Goal: Information Seeking & Learning: Learn about a topic

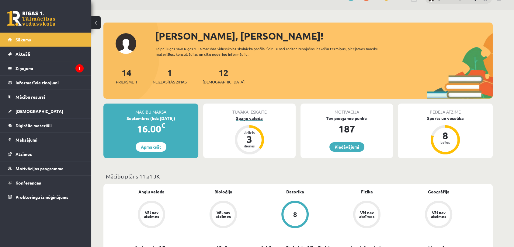
scroll to position [34, 0]
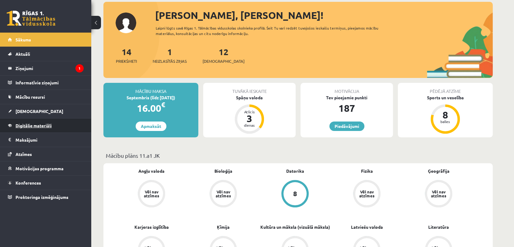
drag, startPoint x: 57, startPoint y: 113, endPoint x: 48, endPoint y: 119, distance: 11.1
drag, startPoint x: 48, startPoint y: 119, endPoint x: 32, endPoint y: 100, distance: 25.3
click at [32, 100] on link "Mācību resursi" at bounding box center [46, 97] width 76 height 14
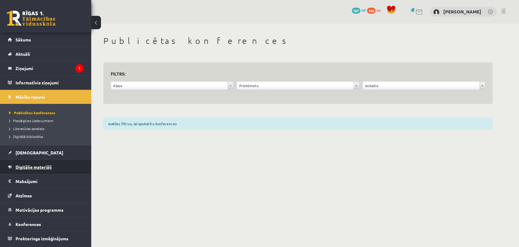
click at [40, 163] on link "Digitālie materiāli" at bounding box center [46, 167] width 76 height 14
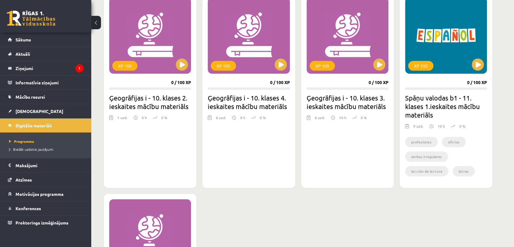
scroll to position [203, 0]
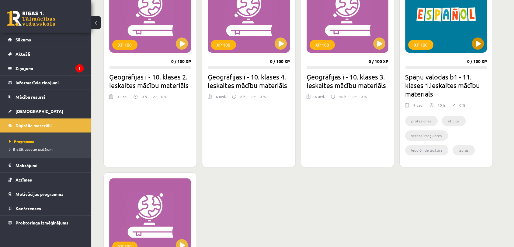
click at [460, 26] on div "XP 100" at bounding box center [446, 15] width 82 height 76
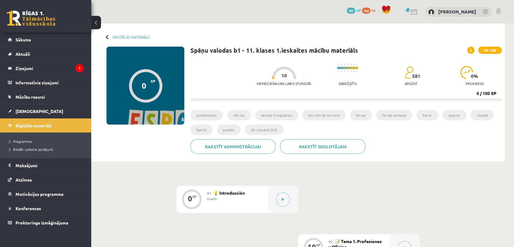
drag, startPoint x: 321, startPoint y: 53, endPoint x: 313, endPoint y: 55, distance: 8.2
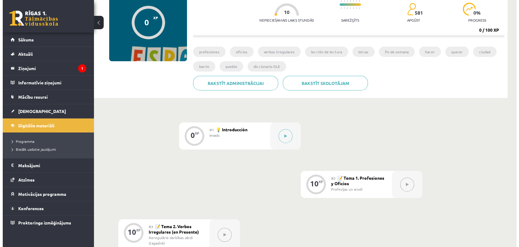
scroll to position [68, 0]
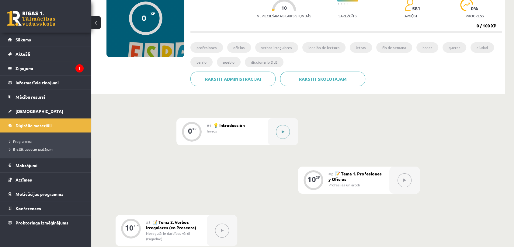
click at [286, 138] on div at bounding box center [283, 131] width 30 height 27
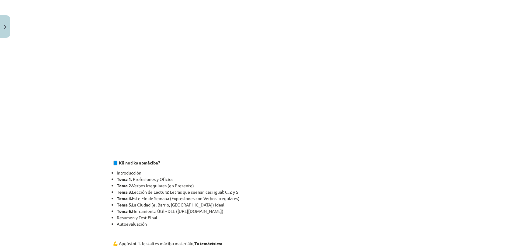
scroll to position [169, 0]
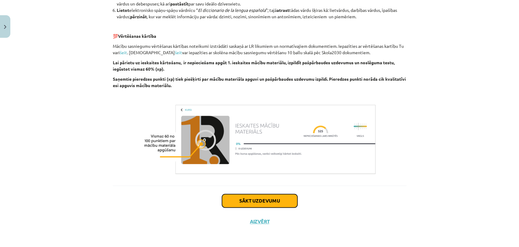
click at [256, 203] on button "Sākt uzdevumu" at bounding box center [259, 200] width 75 height 13
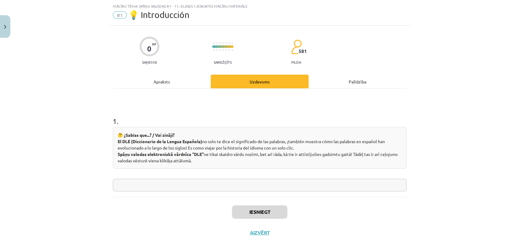
drag, startPoint x: 157, startPoint y: 187, endPoint x: 158, endPoint y: 191, distance: 3.5
click at [158, 191] on div "1 . 🤔 ¿Sabías que...? / Vai zināji? El DLE (Diccionario de la Lengua Española) …" at bounding box center [260, 143] width 294 height 108
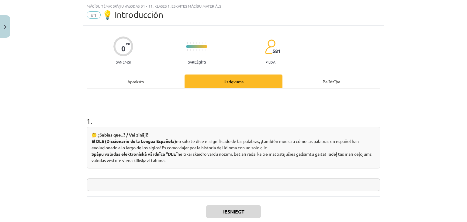
paste input "**********"
type input "**********"
click at [247, 208] on button "Iesniegt" at bounding box center [233, 211] width 55 height 13
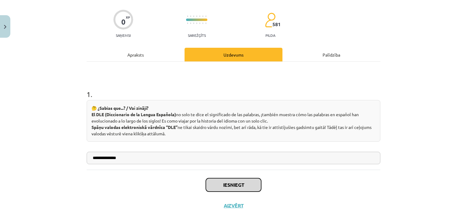
scroll to position [51, 0]
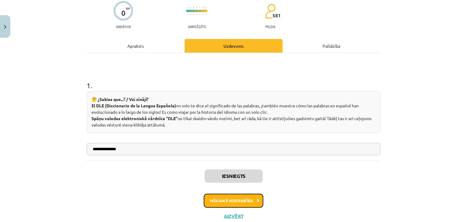
click at [221, 204] on button "Nākamā nodarbība" at bounding box center [234, 201] width 60 height 14
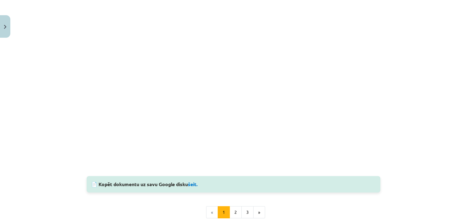
scroll to position [660, 0]
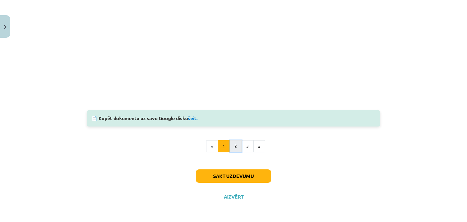
click at [233, 148] on button "2" at bounding box center [236, 146] width 12 height 12
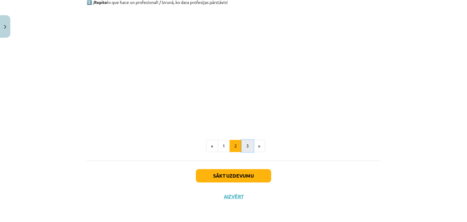
click at [249, 150] on button "3" at bounding box center [248, 146] width 12 height 12
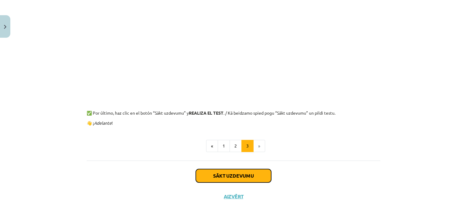
click at [236, 176] on button "Sākt uzdevumu" at bounding box center [233, 175] width 75 height 13
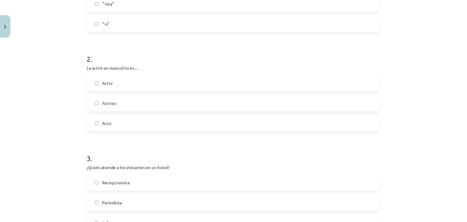
scroll to position [198, 0]
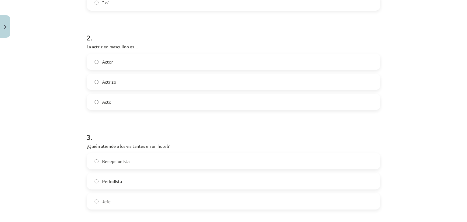
click at [156, 62] on label "Actor" at bounding box center [233, 61] width 293 height 15
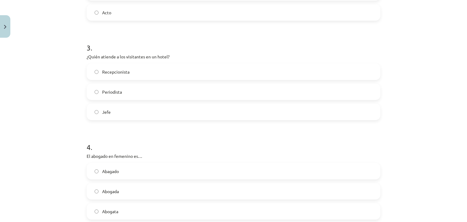
scroll to position [289, 0]
click at [136, 66] on label "Recepcionista" at bounding box center [233, 69] width 293 height 15
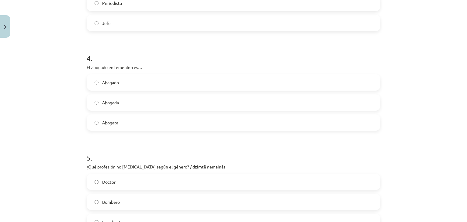
scroll to position [380, 0]
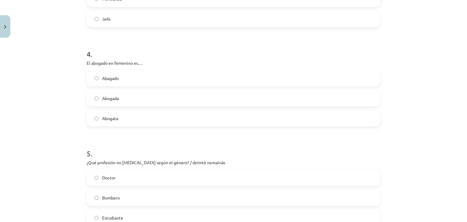
click at [141, 93] on label "Abogada" at bounding box center [233, 98] width 293 height 15
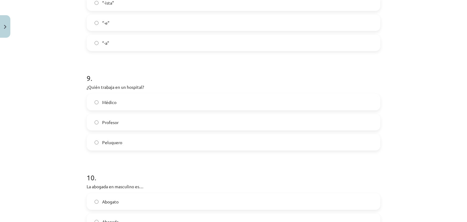
scroll to position [867, 0]
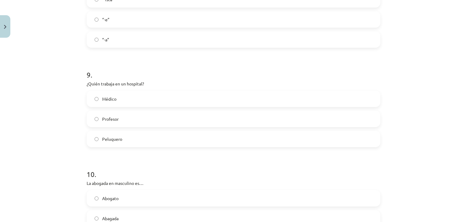
drag, startPoint x: 158, startPoint y: 101, endPoint x: 163, endPoint y: 101, distance: 5.2
click at [162, 101] on label "Médico" at bounding box center [233, 98] width 293 height 15
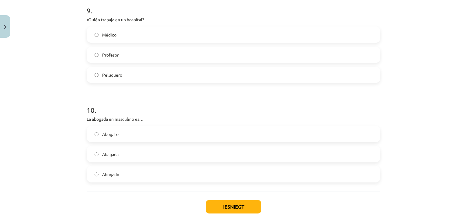
scroll to position [959, 0]
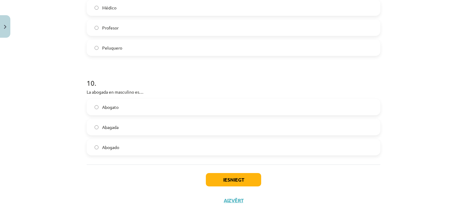
click at [137, 151] on label "Abogado" at bounding box center [233, 147] width 293 height 15
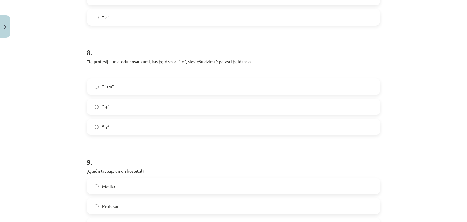
scroll to position [776, 0]
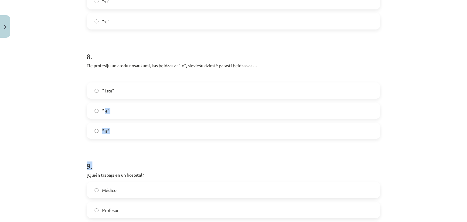
drag, startPoint x: 131, startPoint y: 152, endPoint x: 105, endPoint y: 112, distance: 48.4
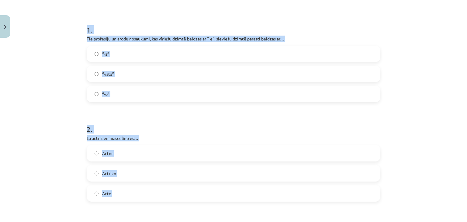
scroll to position [0, 0]
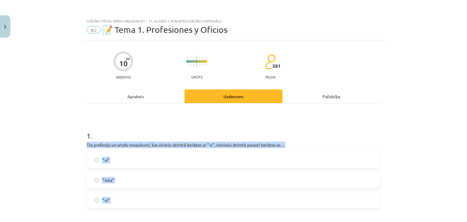
drag, startPoint x: 105, startPoint y: 141, endPoint x: 96, endPoint y: 109, distance: 33.7
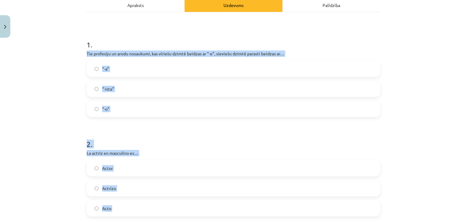
click at [115, 69] on label "“-a”" at bounding box center [233, 68] width 293 height 15
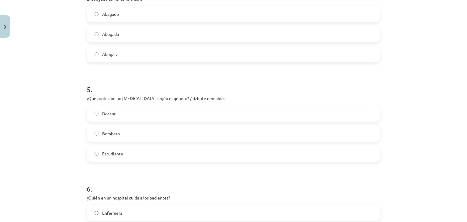
scroll to position [456, 0]
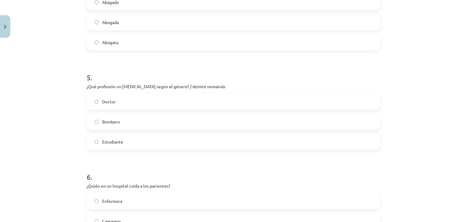
click at [114, 145] on label "Estudiante" at bounding box center [233, 141] width 293 height 15
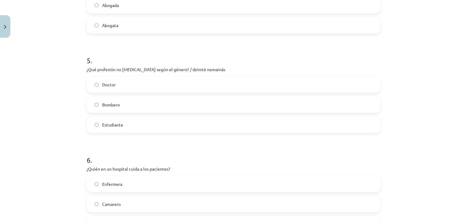
scroll to position [548, 0]
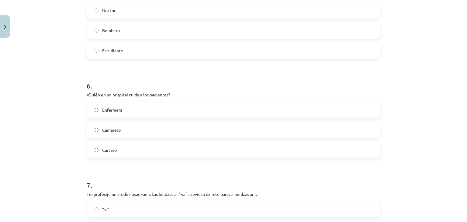
click at [123, 114] on label "Enfermera" at bounding box center [233, 109] width 293 height 15
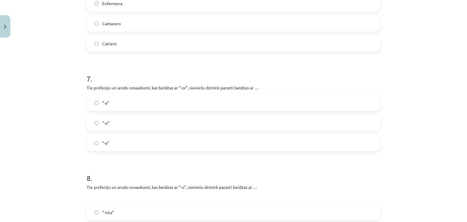
scroll to position [670, 0]
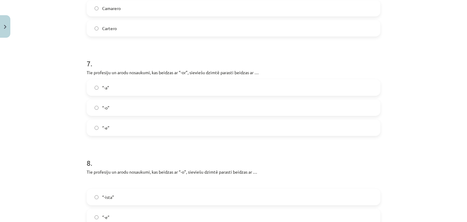
click at [114, 89] on label "“-a”" at bounding box center [233, 87] width 293 height 15
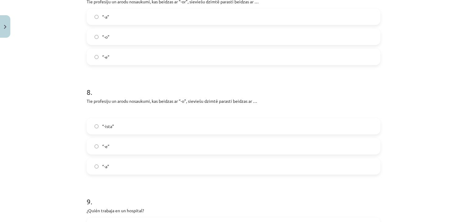
scroll to position [791, 0]
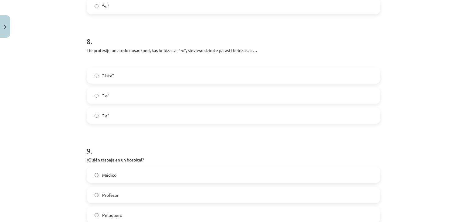
click at [128, 111] on label "“-a”" at bounding box center [233, 115] width 293 height 15
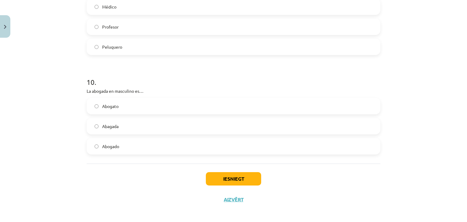
scroll to position [963, 0]
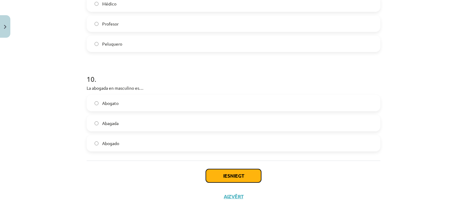
click at [222, 177] on button "Iesniegt" at bounding box center [233, 175] width 55 height 13
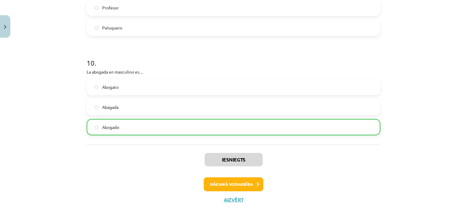
scroll to position [981, 0]
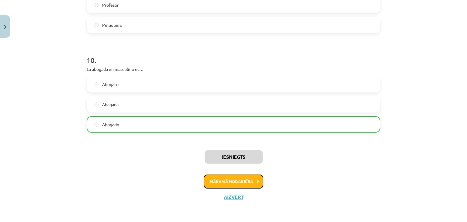
click at [233, 186] on button "Nākamā nodarbība" at bounding box center [234, 182] width 60 height 14
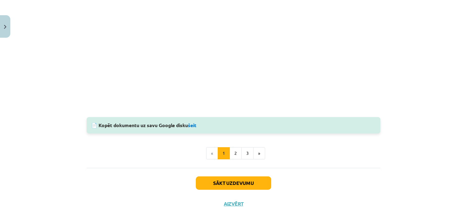
scroll to position [641, 0]
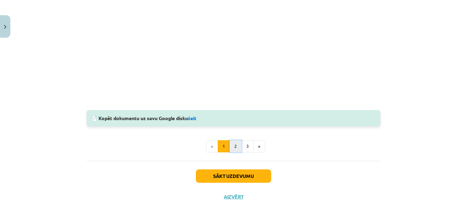
click at [231, 149] on button "2" at bounding box center [236, 146] width 12 height 12
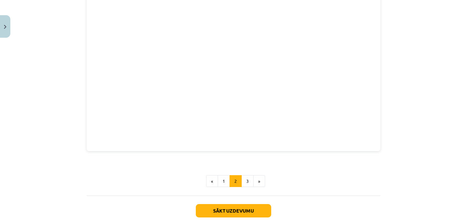
scroll to position [205, 0]
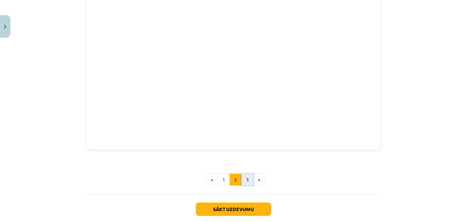
click at [243, 179] on button "3" at bounding box center [248, 180] width 12 height 12
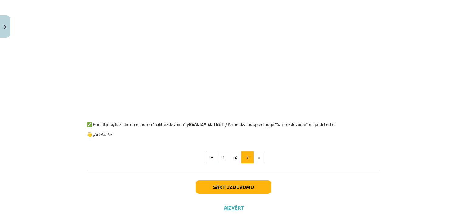
scroll to position [160, 0]
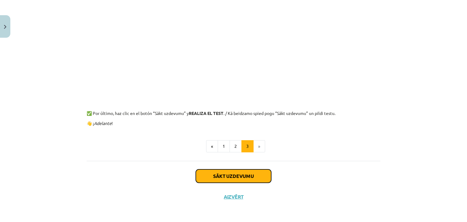
click at [248, 174] on button "Sākt uzdevumu" at bounding box center [233, 176] width 75 height 13
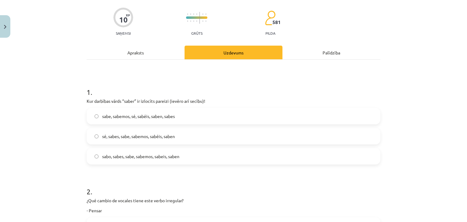
scroll to position [46, 0]
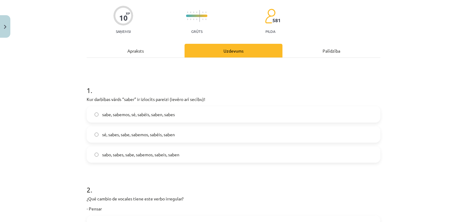
click at [201, 159] on label "sabo, sabes, sabe, sabemos, sabeis, saben" at bounding box center [233, 154] width 293 height 15
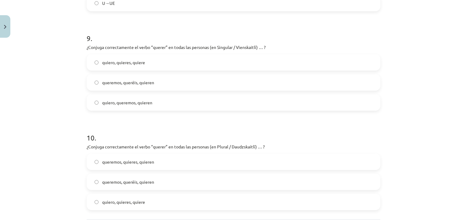
scroll to position [1013, 0]
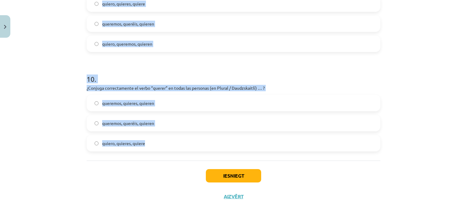
drag, startPoint x: 77, startPoint y: 19, endPoint x: 189, endPoint y: 157, distance: 178.1
click at [189, 157] on div "Mācību tēma: Spāņu valodas b1 - 11. klases 1.ieskaites mācību materiāls #3 📝 Te…" at bounding box center [233, 111] width 467 height 222
copy form "1 . Lor ipsumdol sitam “conse” ad elitsedd eiusmod (tempor inc utlabo)! etdo, m…"
click at [289, 67] on h1 "10 ." at bounding box center [234, 73] width 294 height 19
click at [448, 88] on div "Mācību tēma: Spāņu valodas b1 - 11. klases 1.ieskaites mācību materiāls #3 📝 Te…" at bounding box center [233, 111] width 467 height 222
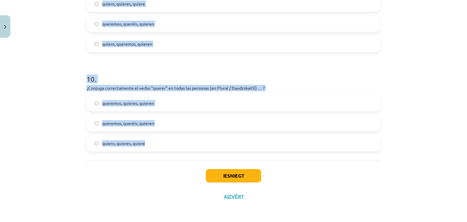
click at [448, 88] on div "Mācību tēma: Spāņu valodas b1 - 11. klases 1.ieskaites mācību materiāls #3 📝 Te…" at bounding box center [233, 111] width 467 height 222
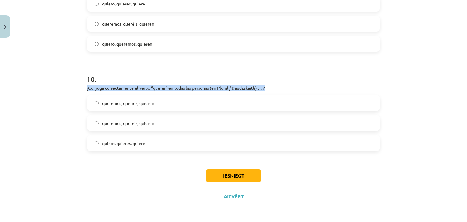
click at [448, 88] on div "Mācību tēma: Spāņu valodas b1 - 11. klases 1.ieskaites mācību materiāls #3 📝 Te…" at bounding box center [233, 111] width 467 height 222
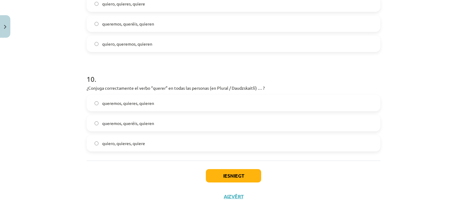
click at [433, 93] on div "Mācību tēma: Spāņu valodas b1 - 11. klases 1.ieskaites mācību materiāls #3 📝 Te…" at bounding box center [233, 111] width 467 height 222
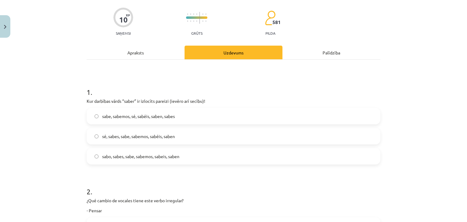
scroll to position [39, 0]
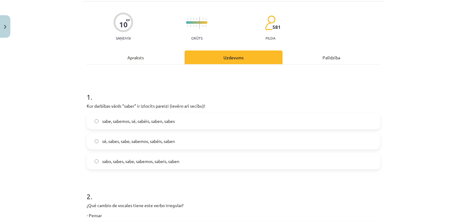
click at [175, 146] on label "sé, sabes, sabe, sabemos, sabéis, saben" at bounding box center [233, 141] width 293 height 15
click at [121, 155] on label "sabo, sabes, sabe, sabemos, sabeis, saben" at bounding box center [233, 161] width 293 height 15
click at [148, 144] on span "sé, sabes, sabe, sabemos, sabéis, saben" at bounding box center [138, 141] width 73 height 6
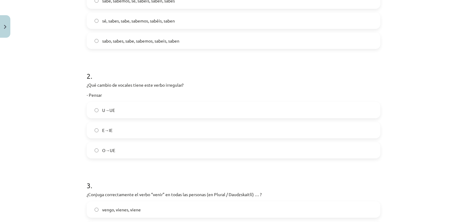
scroll to position [161, 0]
click at [129, 125] on label "E→IE" at bounding box center [233, 128] width 293 height 15
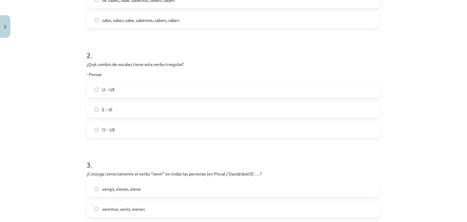
scroll to position [282, 0]
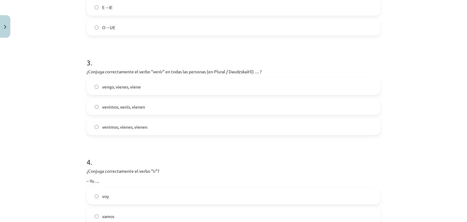
click at [121, 104] on span "venimos, venís, vienen" at bounding box center [123, 107] width 43 height 6
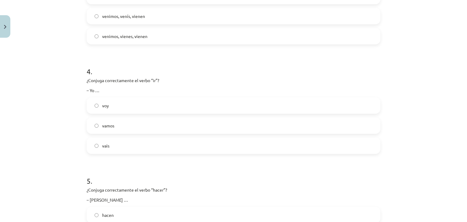
scroll to position [374, 0]
click at [116, 107] on label "voy" at bounding box center [233, 104] width 293 height 15
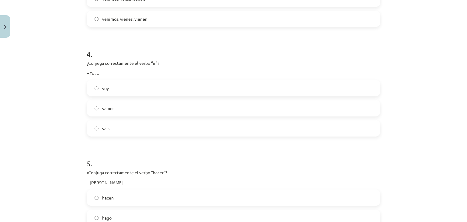
scroll to position [465, 0]
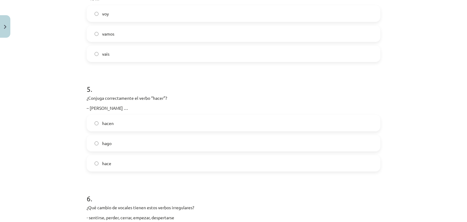
click at [98, 163] on label "hace" at bounding box center [233, 163] width 293 height 15
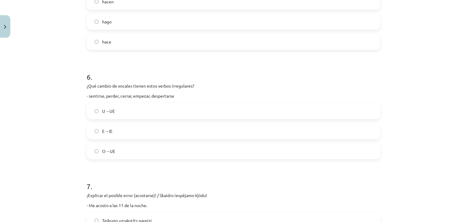
click at [91, 132] on label "E→IE" at bounding box center [233, 131] width 293 height 15
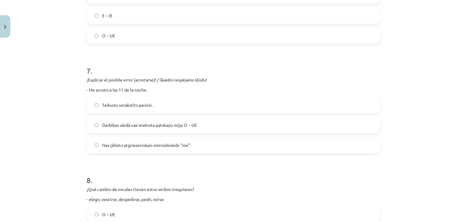
scroll to position [708, 0]
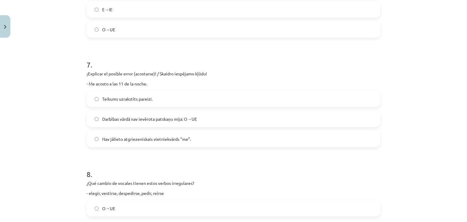
click at [168, 121] on span "Darbības vārdā nav ievērota patskaņu mija: O→UE" at bounding box center [149, 119] width 95 height 6
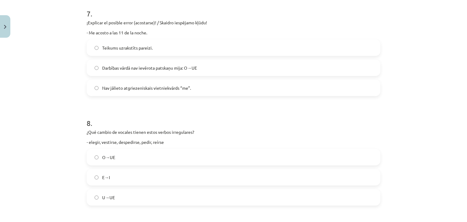
scroll to position [769, 0]
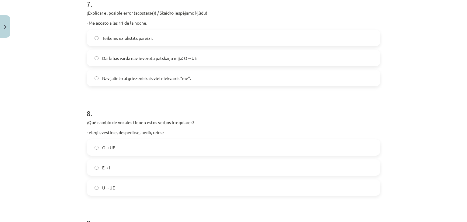
click at [115, 171] on label "E→I" at bounding box center [233, 167] width 293 height 15
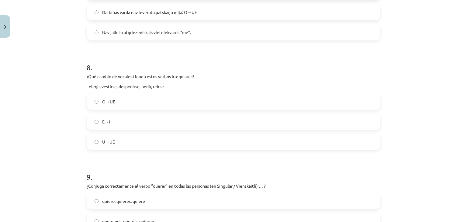
scroll to position [921, 0]
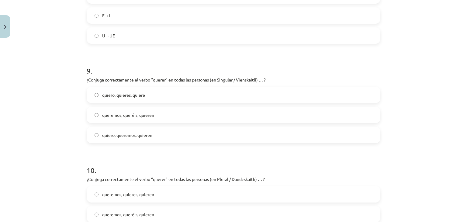
click at [122, 102] on label "quiero, quieres, quiere" at bounding box center [233, 94] width 293 height 15
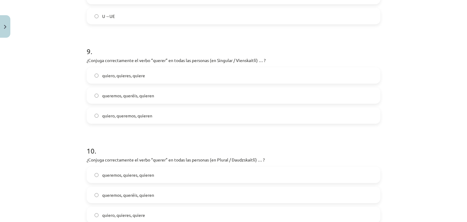
scroll to position [1013, 0]
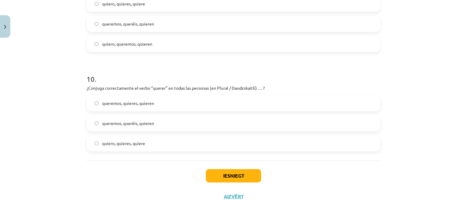
drag, startPoint x: 144, startPoint y: 43, endPoint x: 145, endPoint y: 47, distance: 4.1
click at [144, 44] on span "quiero, queremos, quieren" at bounding box center [127, 44] width 50 height 6
drag, startPoint x: 128, startPoint y: 100, endPoint x: 122, endPoint y: 103, distance: 6.3
click at [128, 100] on span "queremos, quieres, quieren" at bounding box center [128, 103] width 52 height 6
click at [181, 122] on label "queremos, queréis, quieren" at bounding box center [233, 123] width 293 height 15
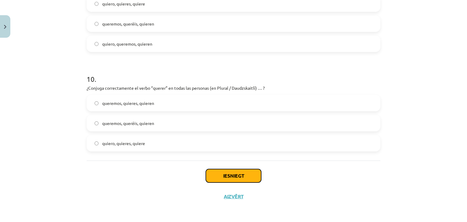
click at [232, 179] on button "Iesniegt" at bounding box center [233, 175] width 55 height 13
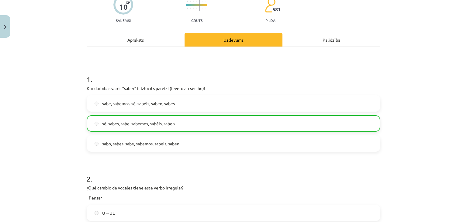
scroll to position [0, 0]
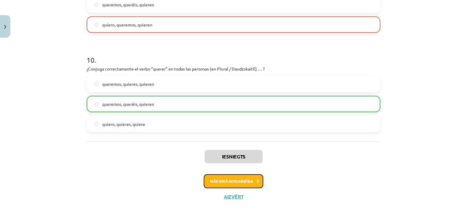
click at [231, 184] on button "Nākamā nodarbība" at bounding box center [234, 181] width 60 height 14
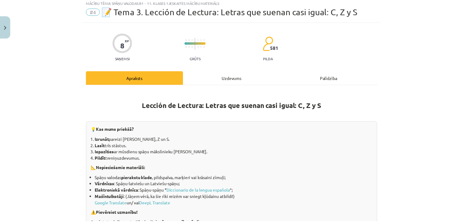
scroll to position [15, 0]
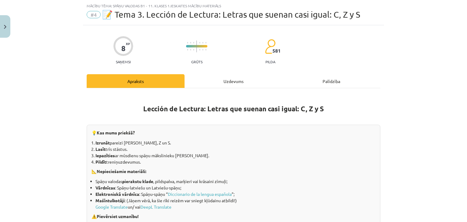
click at [1, 13] on div "Mācību tēma: Spāņu valodas b1 - 11. klases 1.ieskaites mācību materiāls #4 📝 Te…" at bounding box center [233, 111] width 467 height 222
click at [8, 21] on button "Close" at bounding box center [5, 26] width 10 height 23
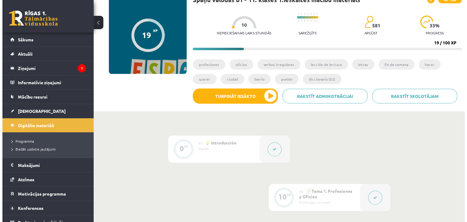
scroll to position [30, 0]
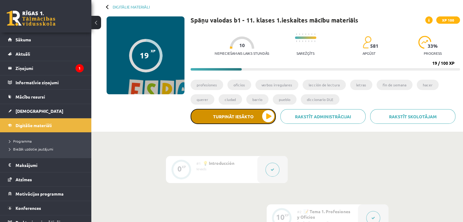
click at [218, 114] on button "Turpināt iesākto" at bounding box center [233, 116] width 85 height 15
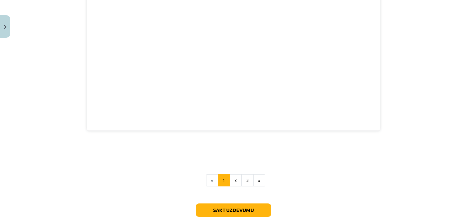
scroll to position [943, 0]
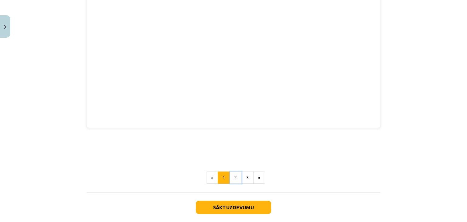
click at [230, 173] on button "2" at bounding box center [236, 178] width 12 height 12
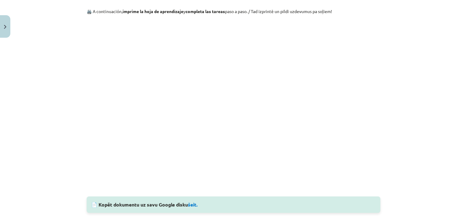
scroll to position [109, 0]
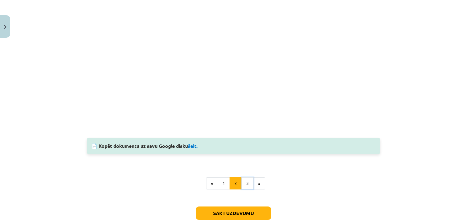
click at [242, 184] on button "3" at bounding box center [248, 183] width 12 height 12
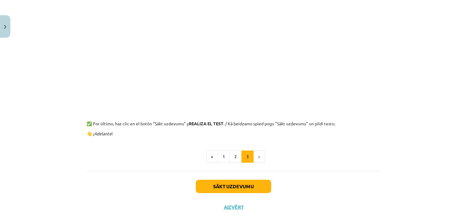
scroll to position [150, 0]
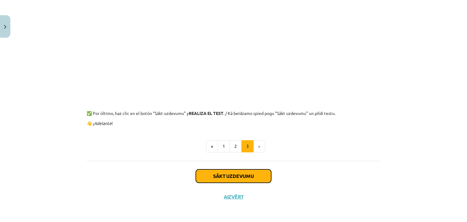
click at [237, 173] on button "Sākt uzdevumu" at bounding box center [233, 176] width 75 height 13
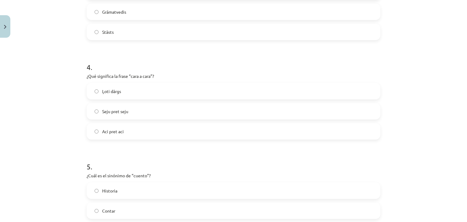
scroll to position [754, 0]
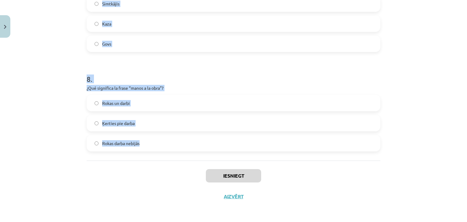
drag, startPoint x: 85, startPoint y: 116, endPoint x: 174, endPoint y: 150, distance: 95.5
copy form "1 . “El enemigo” significa… Draugs [DEMOGRAPHIC_DATA] Ierocis 2 . ¿Cómo en espa…"
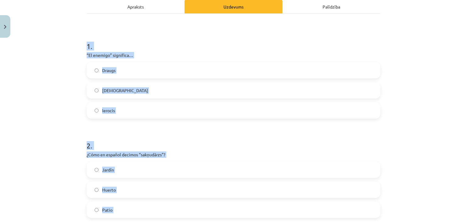
scroll to position [23, 0]
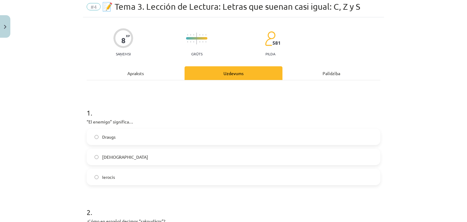
click at [137, 157] on label "[DEMOGRAPHIC_DATA]" at bounding box center [233, 156] width 293 height 15
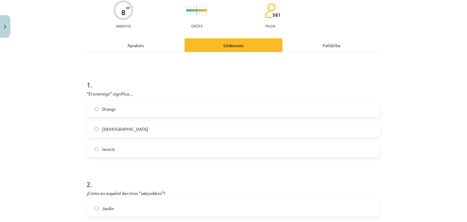
scroll to position [145, 0]
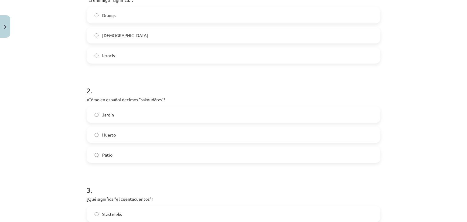
click at [131, 118] on label "Jardín" at bounding box center [233, 114] width 293 height 15
click at [153, 140] on label "Huerto" at bounding box center [233, 134] width 293 height 15
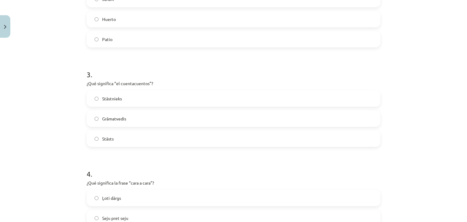
scroll to position [267, 0]
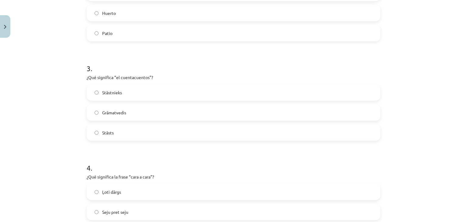
click at [125, 86] on label "Stāstnieks" at bounding box center [233, 92] width 293 height 15
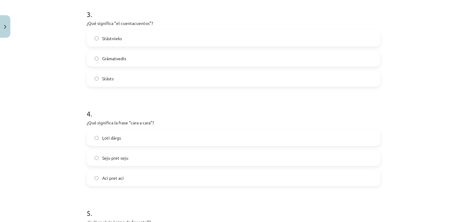
scroll to position [327, 0]
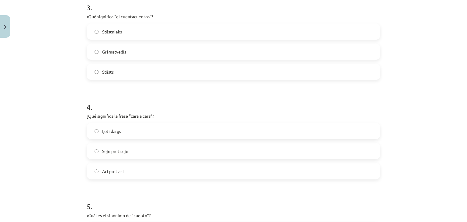
click at [134, 152] on label "Seju pret seju" at bounding box center [233, 151] width 293 height 15
click at [128, 180] on form "1 . “El enemigo” significa… Draugs [DEMOGRAPHIC_DATA] Ierocis 2 . ¿Cómo en espa…" at bounding box center [234, 186] width 294 height 784
click at [130, 173] on label "Aci pret aci" at bounding box center [233, 171] width 293 height 15
click at [164, 151] on label "Seju pret seju" at bounding box center [233, 151] width 293 height 15
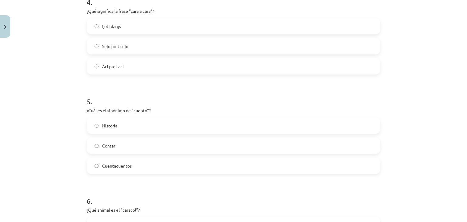
scroll to position [419, 0]
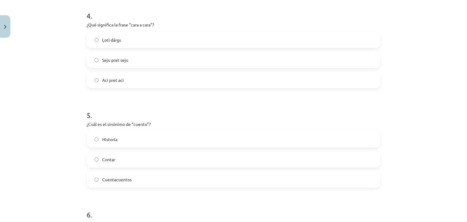
click at [130, 136] on label "Historia" at bounding box center [233, 139] width 293 height 15
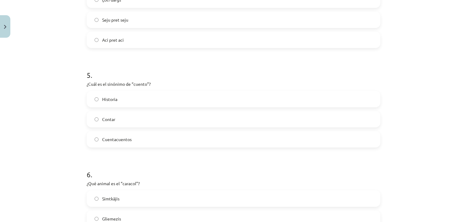
scroll to position [540, 0]
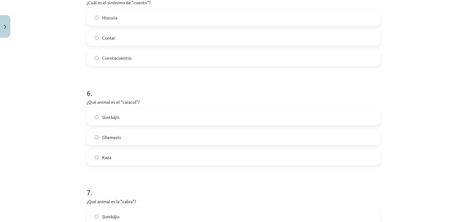
click at [136, 142] on label "Gliemezis" at bounding box center [233, 137] width 293 height 15
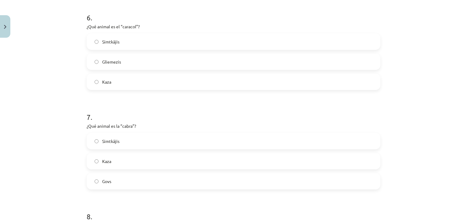
scroll to position [632, 0]
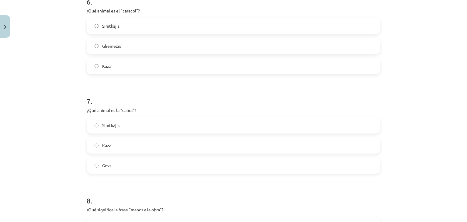
click at [124, 155] on div "Simtkājis [PERSON_NAME]" at bounding box center [234, 145] width 294 height 57
click at [128, 146] on label "Kaza" at bounding box center [233, 145] width 293 height 15
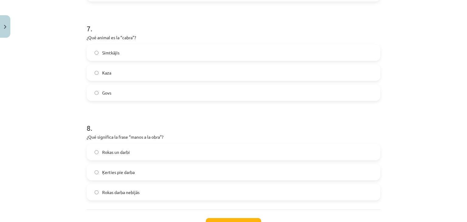
scroll to position [754, 0]
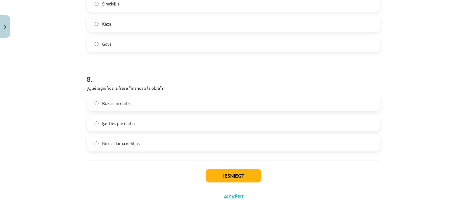
click at [132, 125] on span "Ķerties pie darba" at bounding box center [118, 123] width 33 height 6
click at [235, 168] on div "Iesniegt Aizvērt" at bounding box center [234, 182] width 294 height 43
click at [235, 171] on button "Iesniegt" at bounding box center [233, 175] width 55 height 13
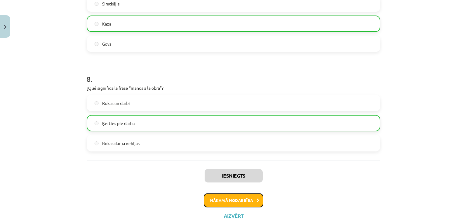
click at [243, 198] on button "Nākamā nodarbība" at bounding box center [234, 201] width 60 height 14
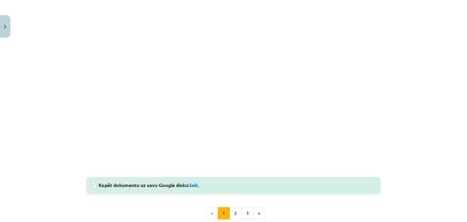
scroll to position [475, 0]
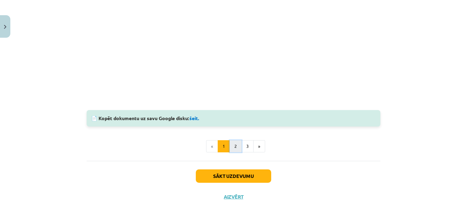
click at [234, 151] on button "2" at bounding box center [236, 146] width 12 height 12
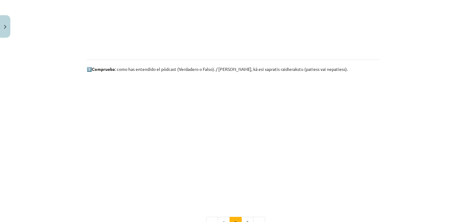
scroll to position [352, 0]
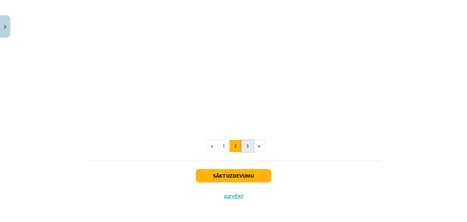
click at [244, 151] on button "3" at bounding box center [248, 146] width 12 height 12
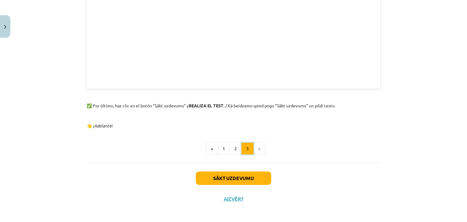
scroll to position [218, 0]
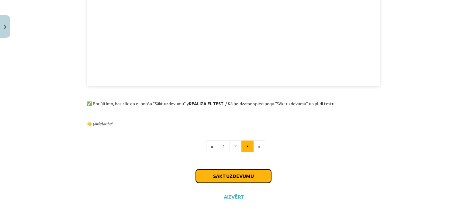
click at [239, 177] on button "Sākt uzdevumu" at bounding box center [233, 176] width 75 height 13
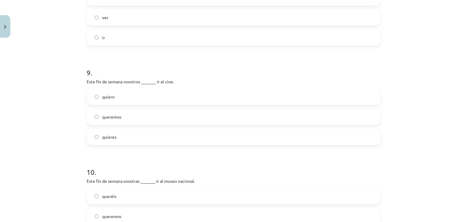
scroll to position [952, 0]
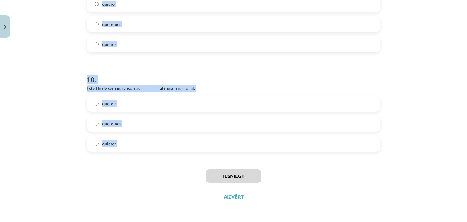
drag, startPoint x: 72, startPoint y: 121, endPoint x: 188, endPoint y: 173, distance: 126.4
click at [188, 173] on div "Mācību tēma: Spāņu valodas b1 - 11. klases 1.ieskaites mācību materiāls #5 📝 Te…" at bounding box center [233, 111] width 467 height 222
copy form "1 . Estoy muy cansado. Quiero _______ bien esta noche. ver dormir ir 2 . Ellas …"
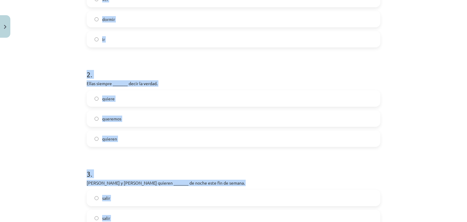
click at [154, 164] on h1 "3 ." at bounding box center [234, 168] width 294 height 19
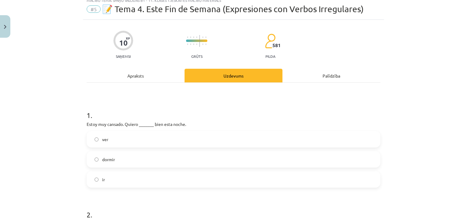
scroll to position [0, 0]
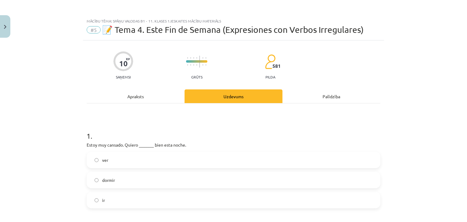
click at [128, 185] on label "dormir" at bounding box center [233, 180] width 293 height 15
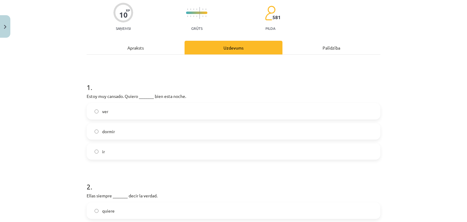
scroll to position [122, 0]
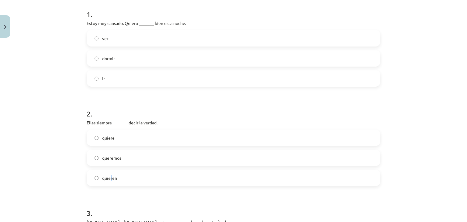
click at [109, 173] on label "quieren" at bounding box center [233, 177] width 293 height 15
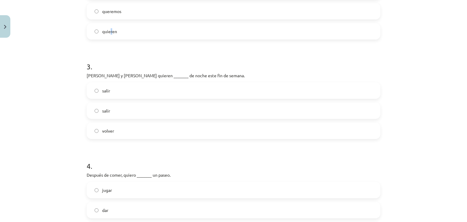
scroll to position [274, 0]
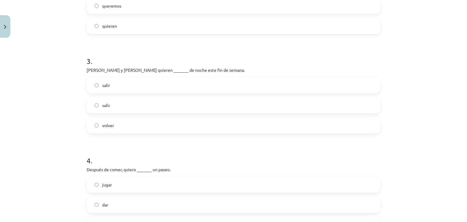
click at [134, 22] on label "quieren" at bounding box center [233, 25] width 293 height 15
click at [108, 100] on label "salir" at bounding box center [233, 105] width 293 height 15
click at [127, 86] on label "salir" at bounding box center [233, 85] width 293 height 15
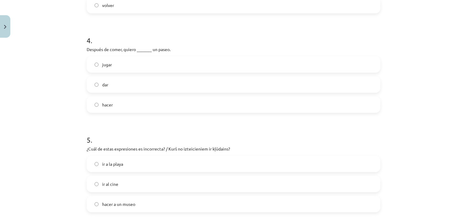
scroll to position [396, 0]
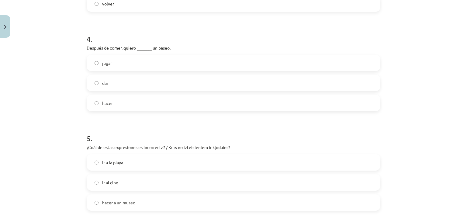
click at [126, 79] on label "dar" at bounding box center [233, 82] width 293 height 15
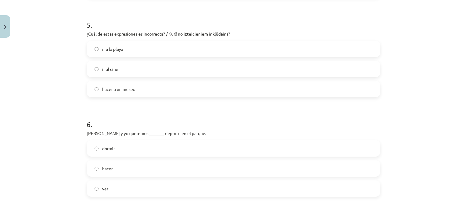
scroll to position [517, 0]
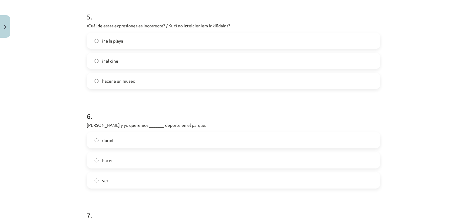
click at [96, 82] on label "hacer a un museo" at bounding box center [233, 80] width 293 height 15
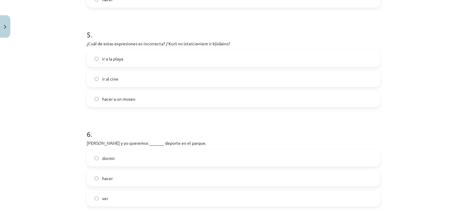
scroll to position [578, 0]
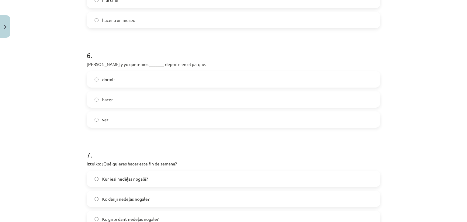
click at [119, 96] on label "hacer" at bounding box center [233, 99] width 293 height 15
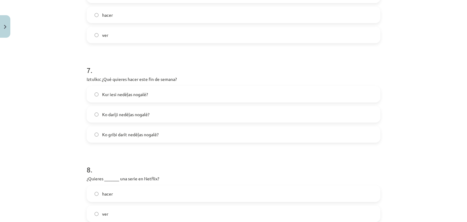
scroll to position [670, 0]
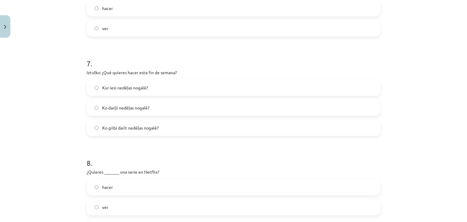
click at [131, 125] on span "Ko gribi darīt nedēļas nogalē?" at bounding box center [130, 128] width 57 height 6
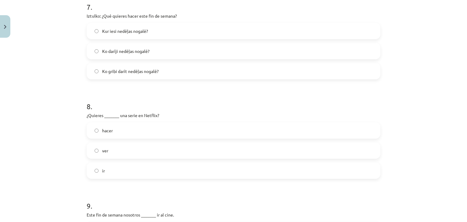
scroll to position [730, 0]
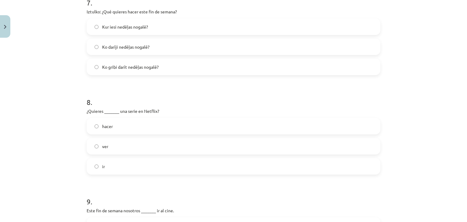
click at [120, 31] on label "Kur iesi nedēļas nogalē?" at bounding box center [233, 26] width 293 height 15
click at [131, 64] on span "Ko gribi darīt nedēļas nogalē?" at bounding box center [130, 67] width 57 height 6
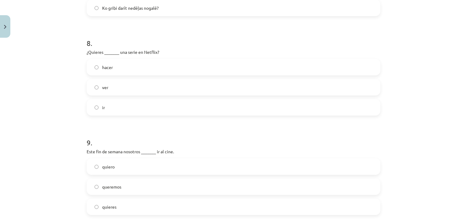
scroll to position [791, 0]
click at [123, 71] on label "hacer" at bounding box center [233, 65] width 293 height 15
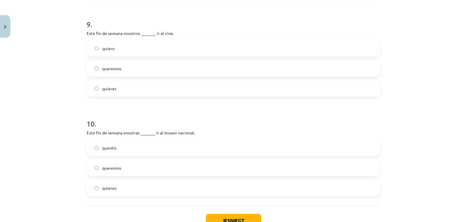
scroll to position [913, 0]
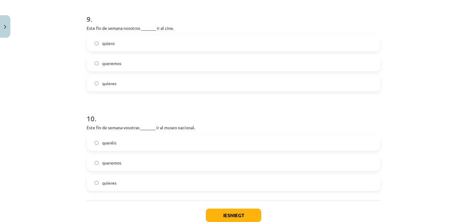
click at [119, 66] on span "queremos" at bounding box center [111, 63] width 19 height 6
click at [137, 146] on label "queréis" at bounding box center [233, 142] width 293 height 15
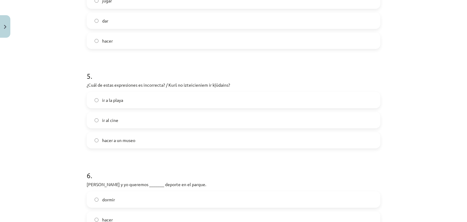
scroll to position [456, 0]
click at [152, 101] on label "ir a la playa" at bounding box center [233, 101] width 293 height 15
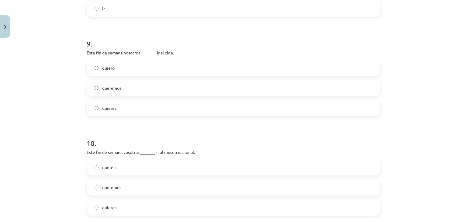
scroll to position [952, 0]
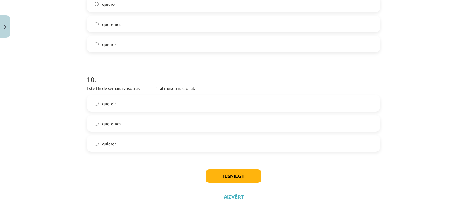
click at [221, 187] on div "Iesniegt Aizvērt" at bounding box center [234, 182] width 294 height 43
click at [226, 176] on button "Iesniegt" at bounding box center [233, 176] width 55 height 13
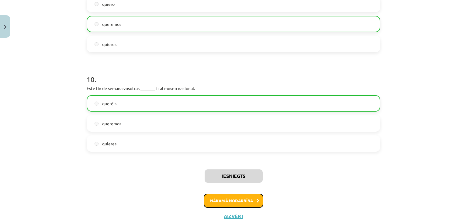
click at [238, 199] on button "Nākamā nodarbība" at bounding box center [234, 201] width 60 height 14
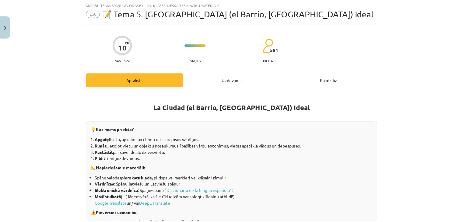
scroll to position [15, 0]
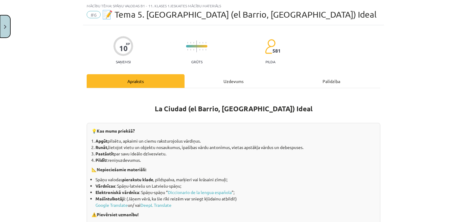
click at [2, 36] on button "Close" at bounding box center [5, 26] width 10 height 23
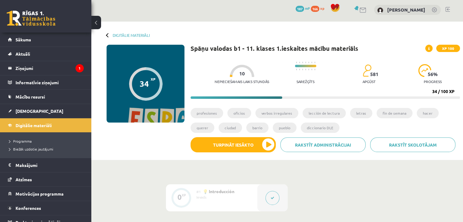
scroll to position [0, 0]
